Goal: Task Accomplishment & Management: Manage account settings

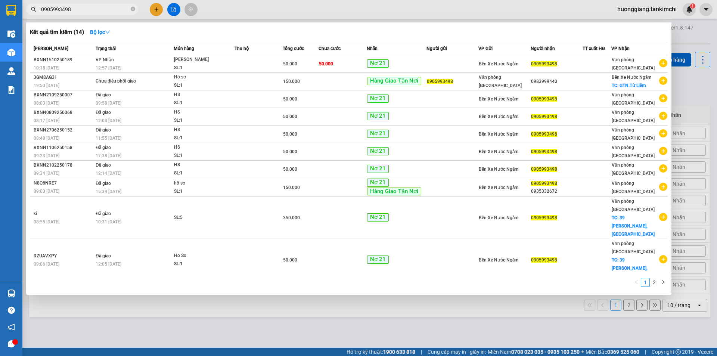
click at [115, 11] on input "0905993498" at bounding box center [85, 9] width 88 height 8
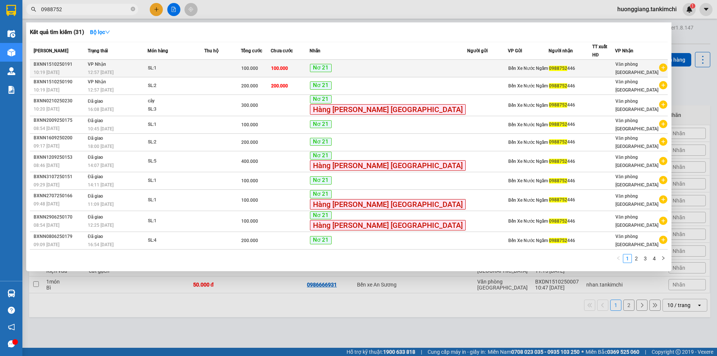
type input "0988752"
click at [231, 60] on td at bounding box center [222, 69] width 37 height 18
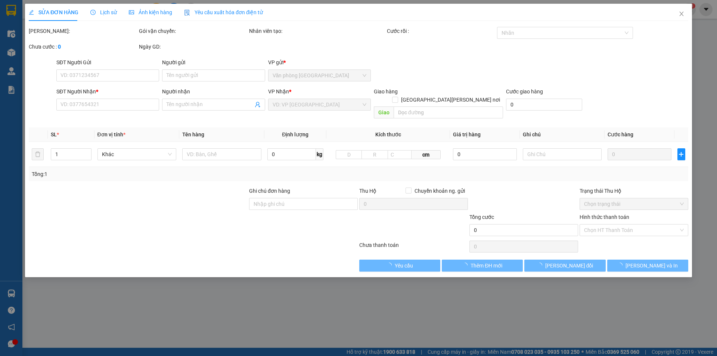
click at [106, 13] on span "Lịch sử" at bounding box center [103, 12] width 27 height 6
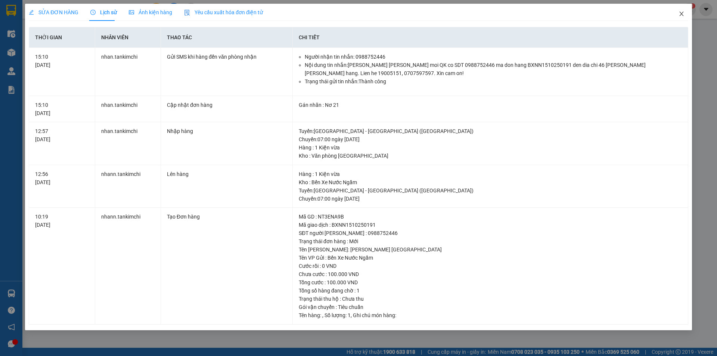
click at [681, 13] on icon "close" at bounding box center [681, 14] width 6 height 6
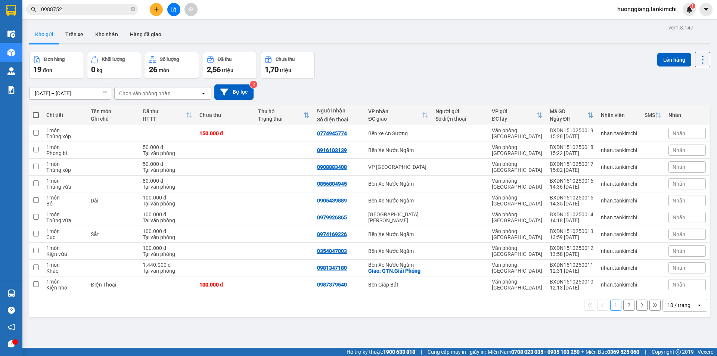
click at [81, 10] on input "0988752" at bounding box center [85, 9] width 88 height 8
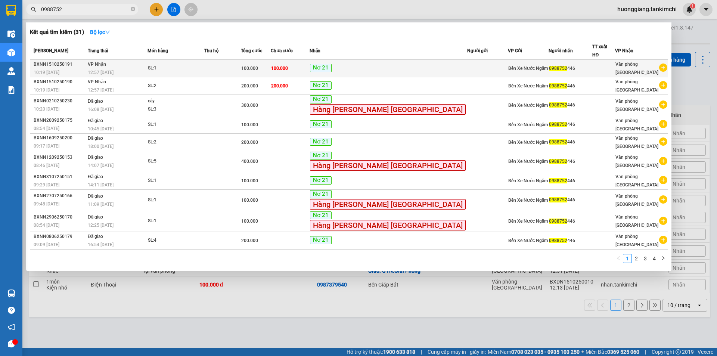
click at [270, 64] on div "100.000" at bounding box center [255, 68] width 29 height 8
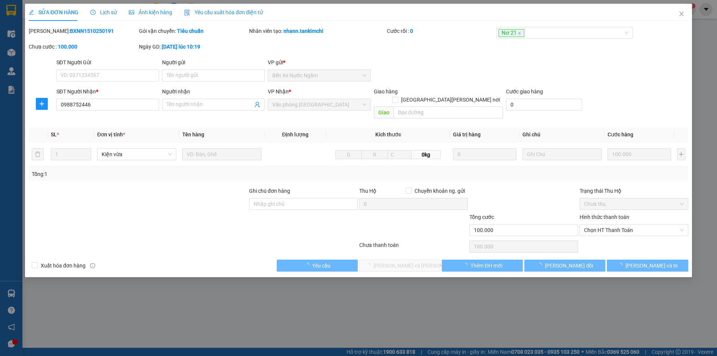
type input "0988752446"
type input "100.000"
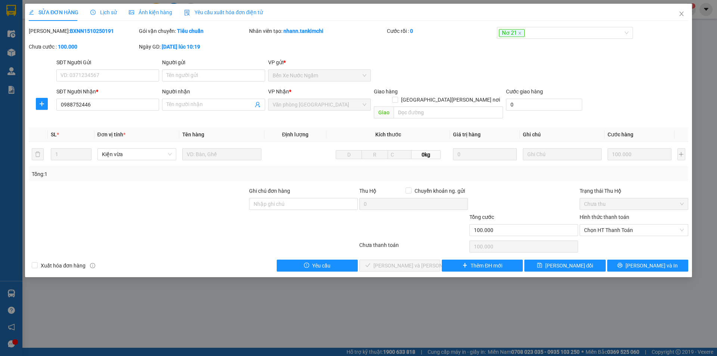
click at [112, 12] on span "Lịch sử" at bounding box center [103, 12] width 27 height 6
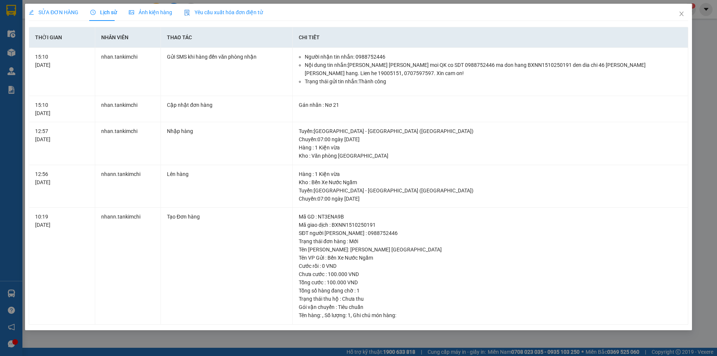
click at [60, 11] on span "SỬA ĐƠN HÀNG" at bounding box center [54, 12] width 50 height 6
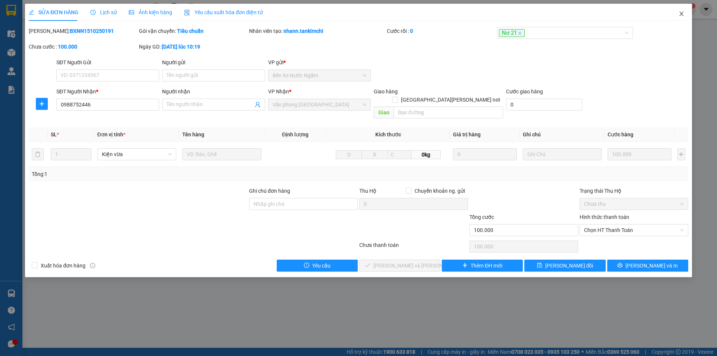
click at [683, 13] on icon "close" at bounding box center [681, 14] width 4 height 4
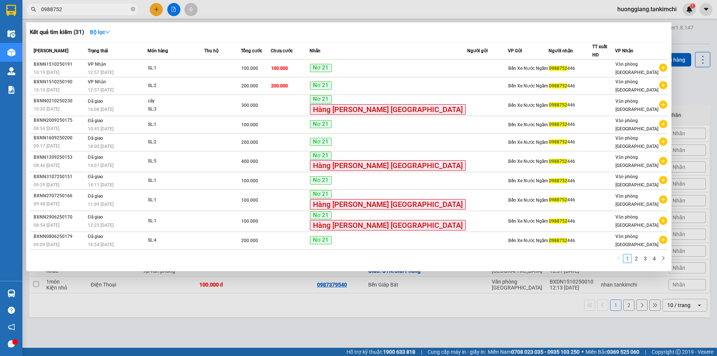
click at [79, 9] on input "0988752" at bounding box center [85, 9] width 88 height 8
type input "0"
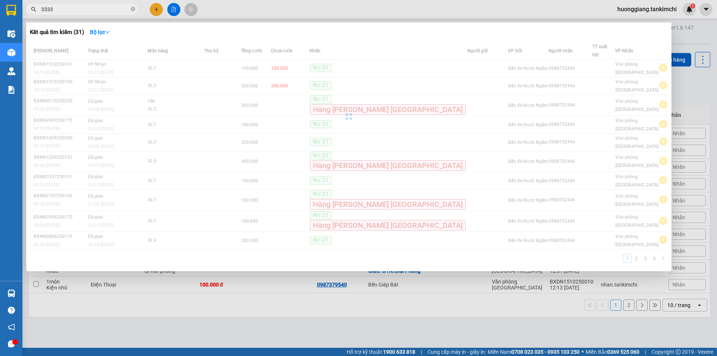
type input "333"
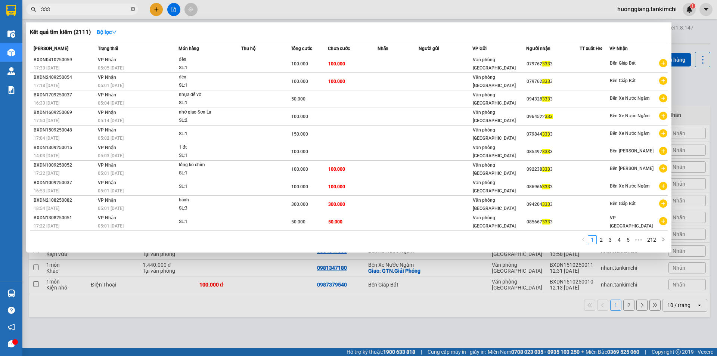
click at [134, 8] on icon "close-circle" at bounding box center [133, 9] width 4 height 4
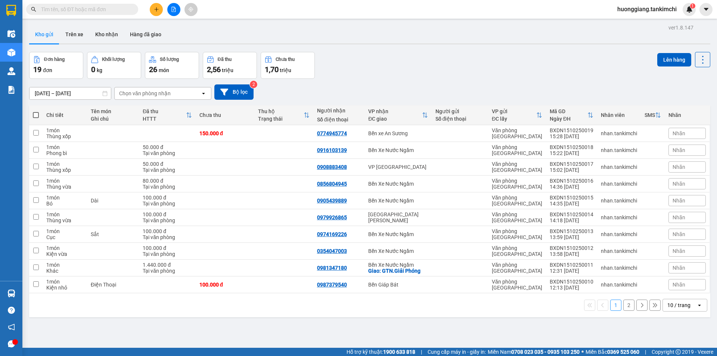
click at [103, 10] on input "text" at bounding box center [85, 9] width 88 height 8
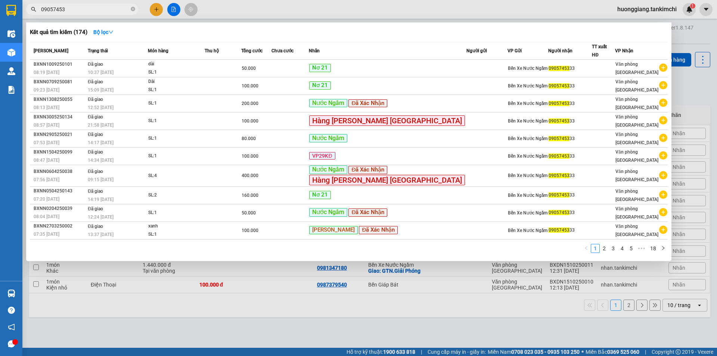
click at [70, 10] on input "09057453" at bounding box center [85, 9] width 88 height 8
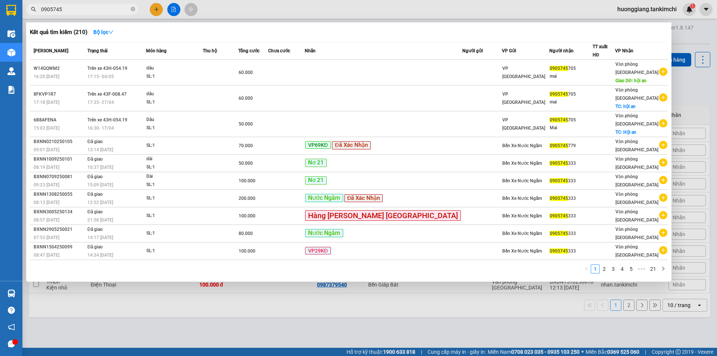
click at [89, 11] on input "0905745" at bounding box center [85, 9] width 88 height 8
type input "0905745333"
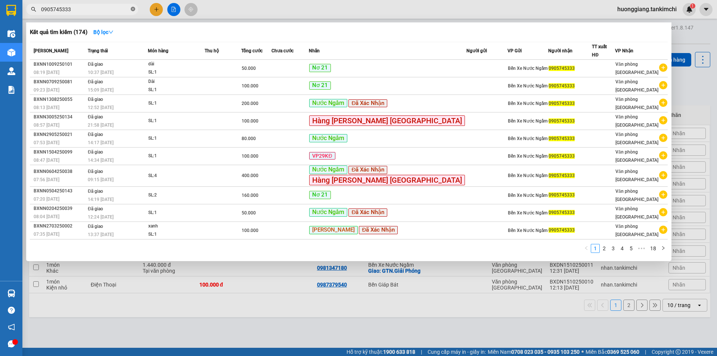
click at [132, 7] on icon "close-circle" at bounding box center [133, 9] width 4 height 4
